Goal: Find specific page/section: Find specific page/section

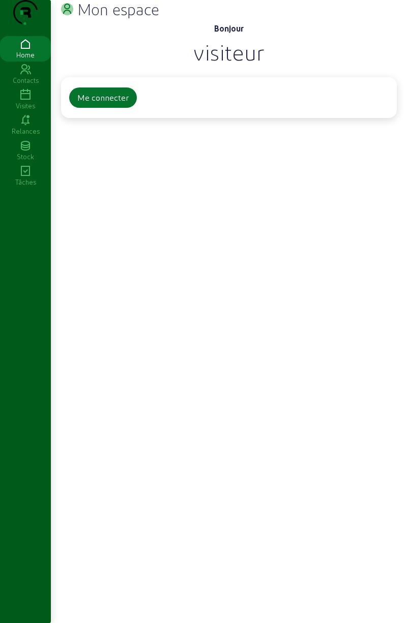
click at [25, 110] on div "Visites" at bounding box center [25, 105] width 51 height 9
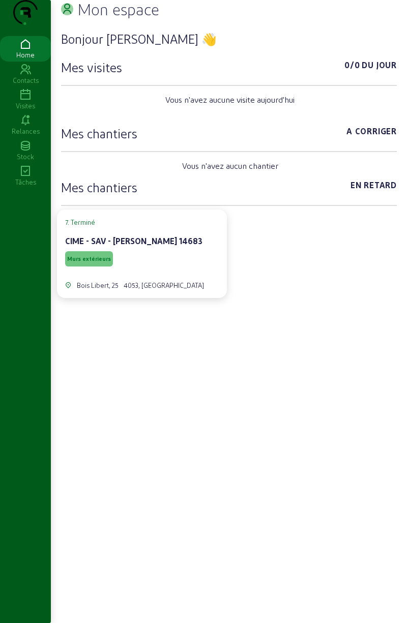
click at [33, 110] on div "Visites" at bounding box center [25, 105] width 51 height 9
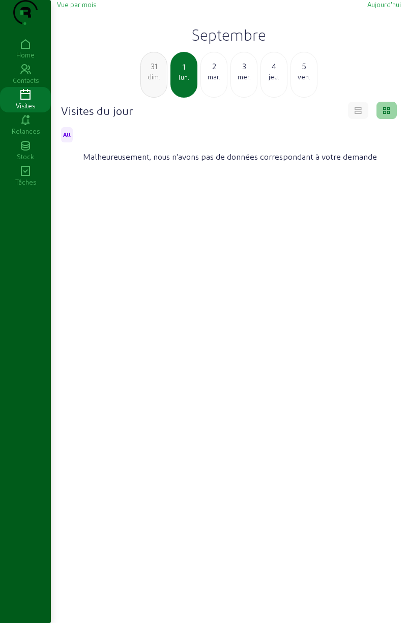
click at [355, 113] on icon at bounding box center [358, 108] width 9 height 9
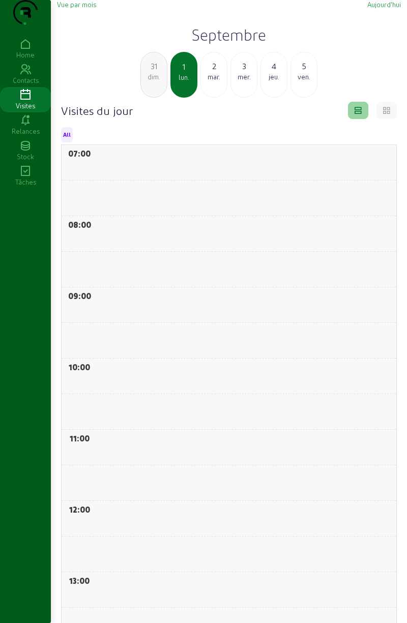
click at [380, 119] on div at bounding box center [387, 110] width 20 height 17
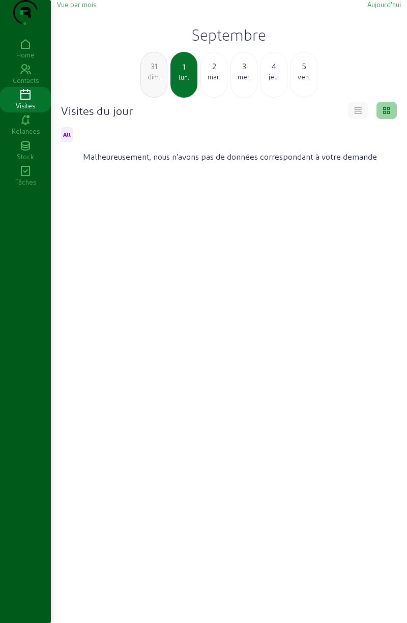
click at [151, 72] on div "31" at bounding box center [154, 66] width 26 height 12
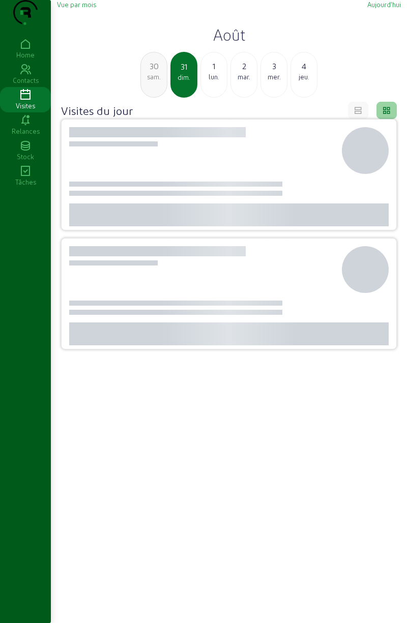
click at [154, 81] on div "sam." at bounding box center [154, 76] width 26 height 9
click at [155, 72] on div "29" at bounding box center [154, 66] width 26 height 12
click at [154, 81] on div "mer." at bounding box center [154, 76] width 26 height 9
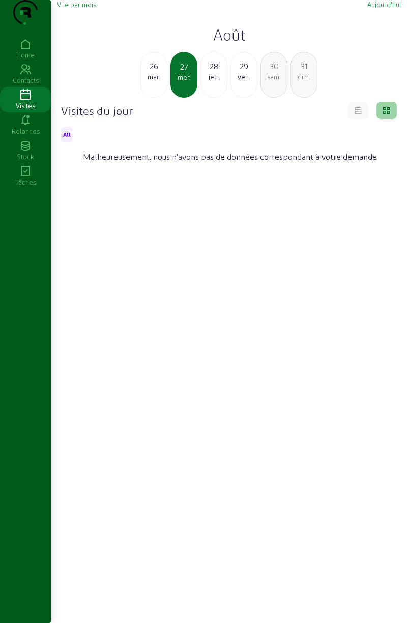
click at [152, 81] on div "mar." at bounding box center [154, 76] width 26 height 9
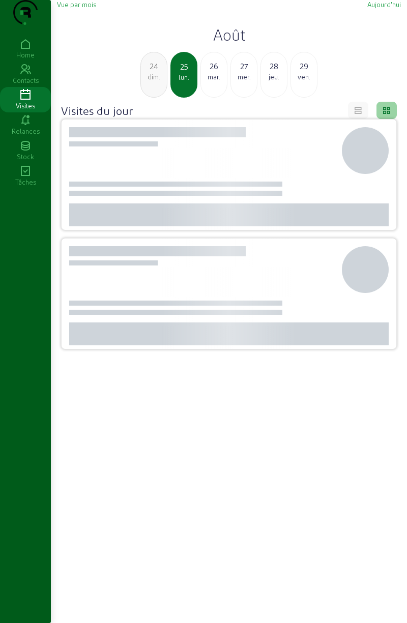
click at [151, 72] on div "24" at bounding box center [154, 66] width 26 height 12
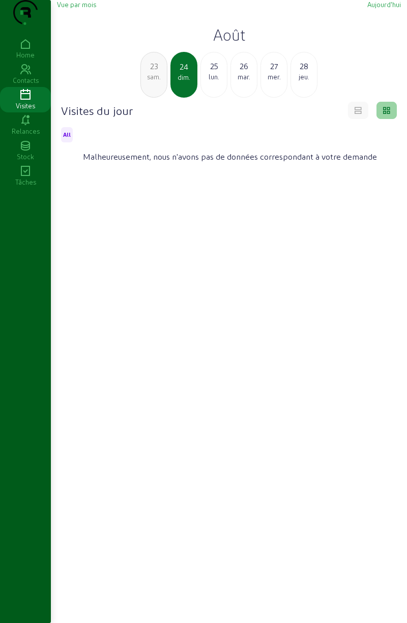
click at [153, 81] on div "sam." at bounding box center [154, 76] width 26 height 9
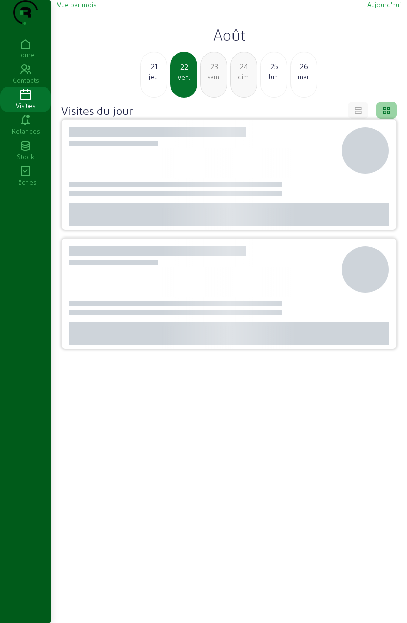
click at [150, 81] on div "jeu." at bounding box center [154, 76] width 26 height 9
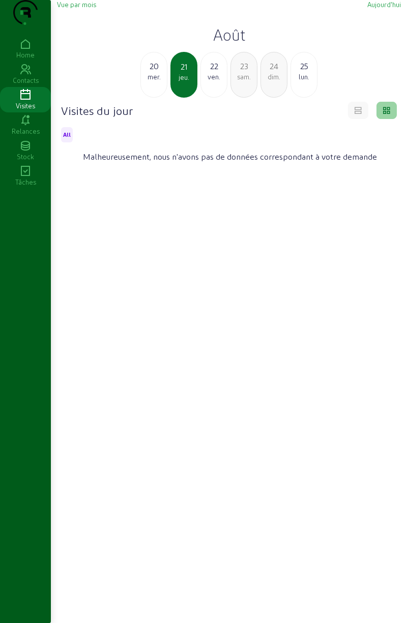
click at [150, 81] on div "mer." at bounding box center [154, 76] width 26 height 9
click at [144, 72] on div "18" at bounding box center [154, 66] width 26 height 12
click at [149, 72] on div "17" at bounding box center [154, 66] width 26 height 12
click at [152, 81] on div "sam." at bounding box center [154, 76] width 26 height 9
click at [80, 8] on span "Vue par mois" at bounding box center [76, 5] width 39 height 8
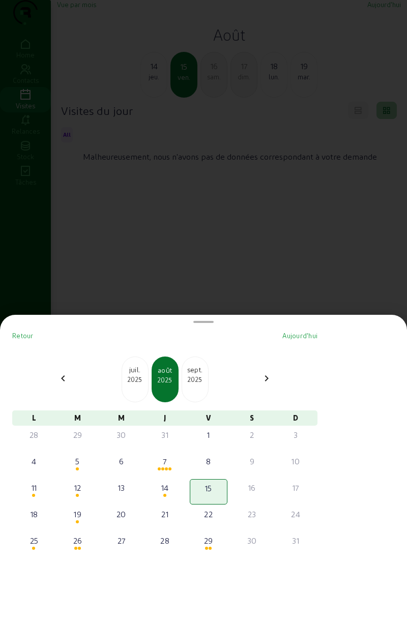
click at [138, 372] on div "juil." at bounding box center [135, 370] width 26 height 10
click at [139, 376] on div "2025" at bounding box center [135, 379] width 26 height 9
click at [143, 373] on div "mai" at bounding box center [135, 370] width 26 height 10
click at [141, 374] on div "avr." at bounding box center [135, 370] width 26 height 10
click at [168, 490] on div "17" at bounding box center [165, 488] width 36 height 12
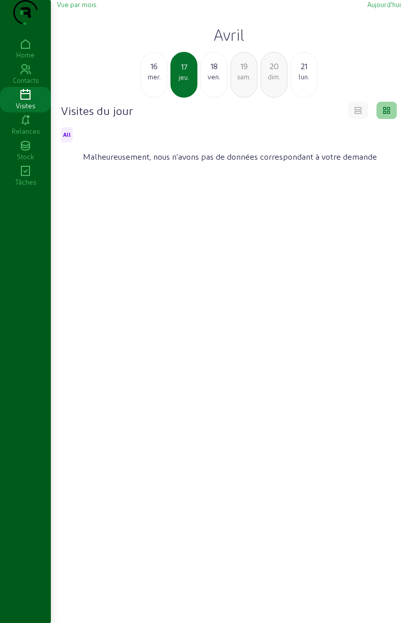
click at [76, 8] on span "Vue par mois" at bounding box center [76, 5] width 39 height 8
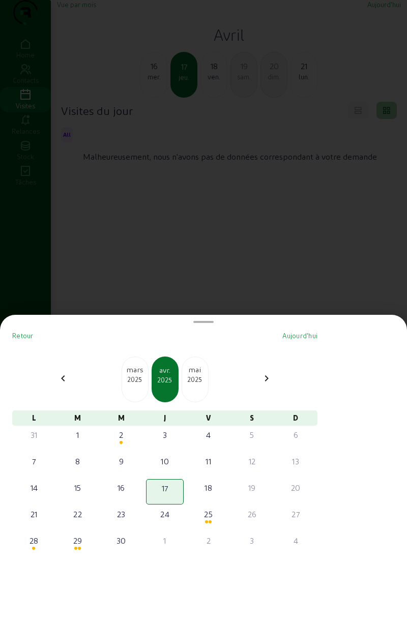
click at [139, 378] on div "2025" at bounding box center [135, 379] width 26 height 9
click at [39, 517] on div "17" at bounding box center [34, 514] width 36 height 12
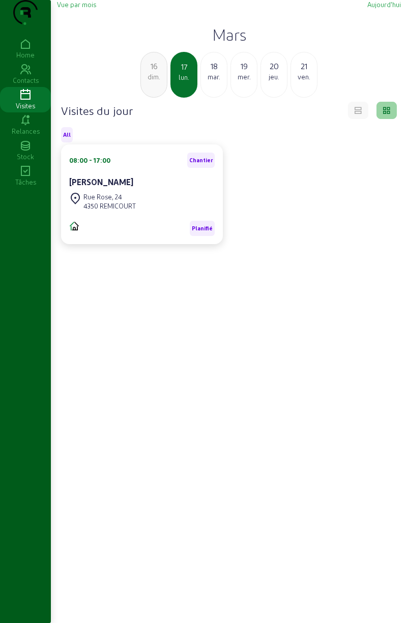
click at [83, 8] on span "Vue par mois" at bounding box center [76, 5] width 39 height 8
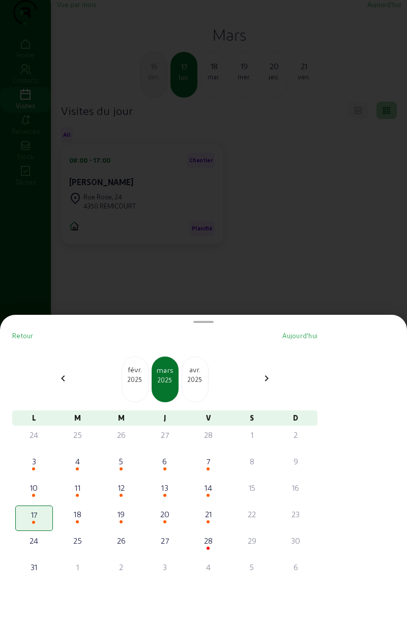
click at [208, 375] on div "2025" at bounding box center [195, 379] width 26 height 9
click at [203, 376] on div "2025" at bounding box center [195, 379] width 26 height 9
click at [197, 380] on div "2025" at bounding box center [195, 379] width 26 height 9
click at [87, 515] on div "17" at bounding box center [78, 514] width 36 height 12
